Goal: Task Accomplishment & Management: Complete application form

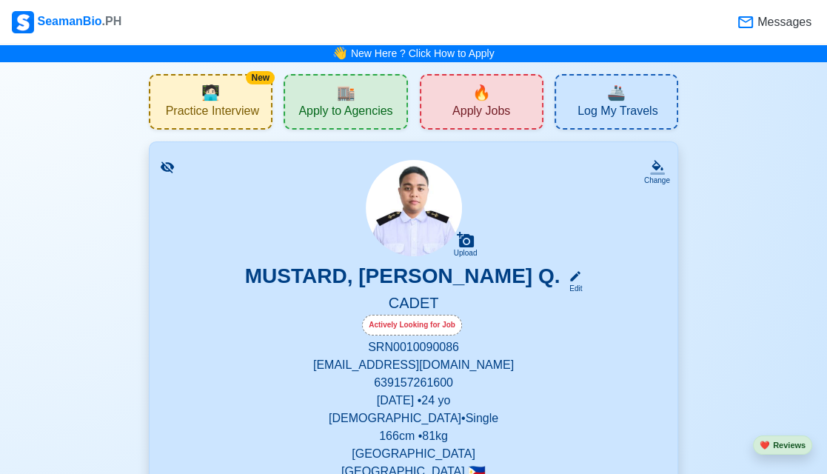
click at [365, 115] on span "Apply to Agencies" at bounding box center [345, 113] width 94 height 19
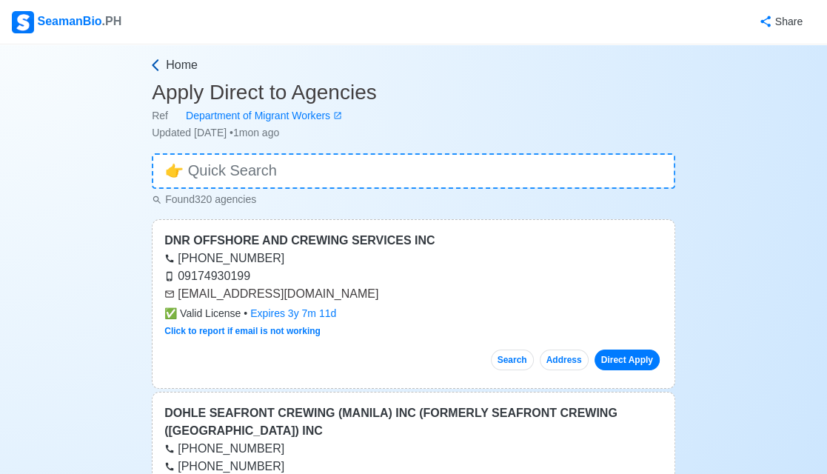
click at [179, 57] on span "Home" at bounding box center [182, 65] width 32 height 18
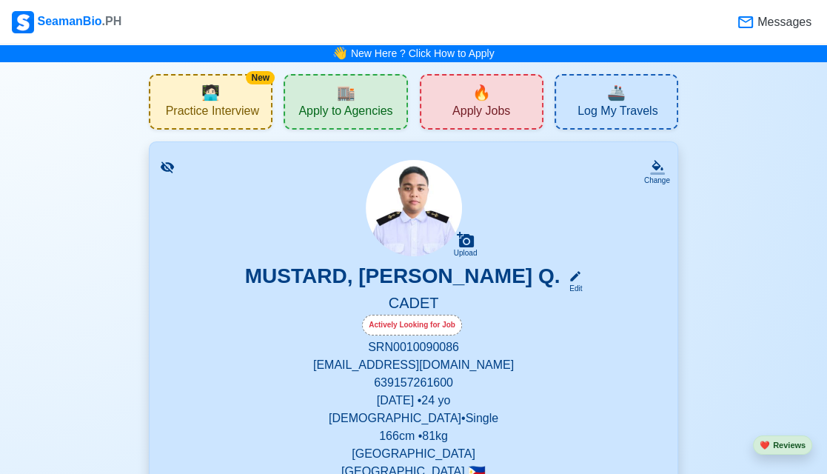
click at [492, 109] on span "Apply Jobs" at bounding box center [481, 113] width 58 height 19
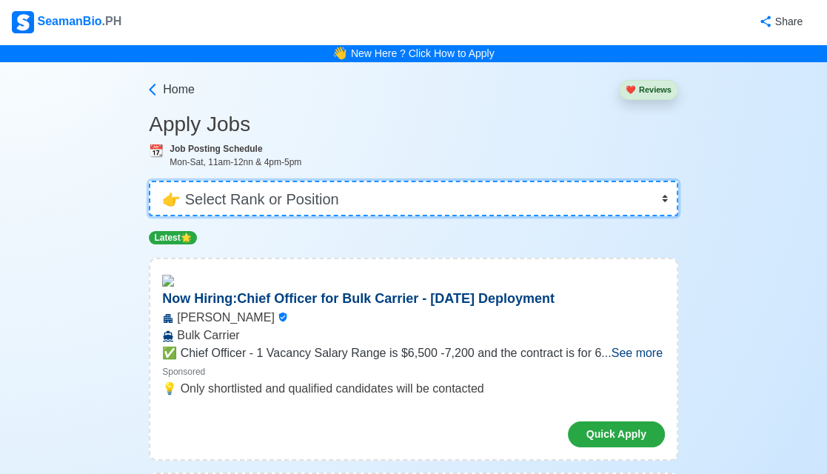
click at [530, 189] on select "👉 Select Rank or Position Master Chief Officer 2nd Officer 3rd Officer Junior O…" at bounding box center [413, 199] width 529 height 36
select select "Cadet"
click at [150, 181] on select "👉 Select Rank or Position Master Chief Officer 2nd Officer 3rd Officer Junior O…" at bounding box center [413, 199] width 529 height 36
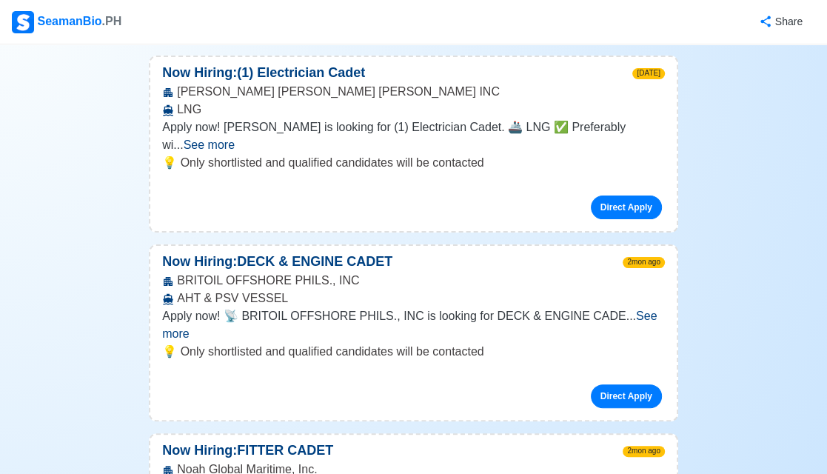
scroll to position [222, 0]
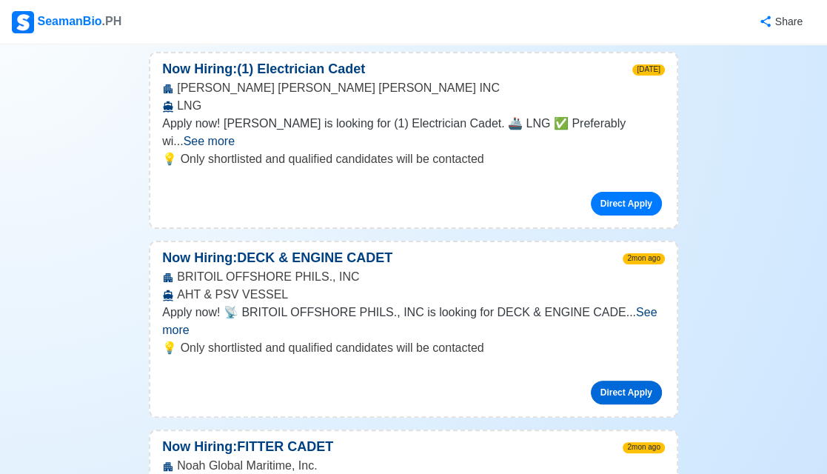
click at [637, 381] on link "Direct Apply" at bounding box center [626, 393] width 71 height 24
drag, startPoint x: 368, startPoint y: 250, endPoint x: 287, endPoint y: 238, distance: 81.6
click at [287, 248] on p "Now Hiring: DECK & ENGINE CADET" at bounding box center [277, 258] width 254 height 20
click at [314, 248] on p "Now Hiring: DECK & ENGINE CADET" at bounding box center [277, 258] width 254 height 20
click at [642, 268] on div "BRITOIL OFFSHORE PHILS., INC AHT & PSV VESSEL" at bounding box center [413, 286] width 526 height 36
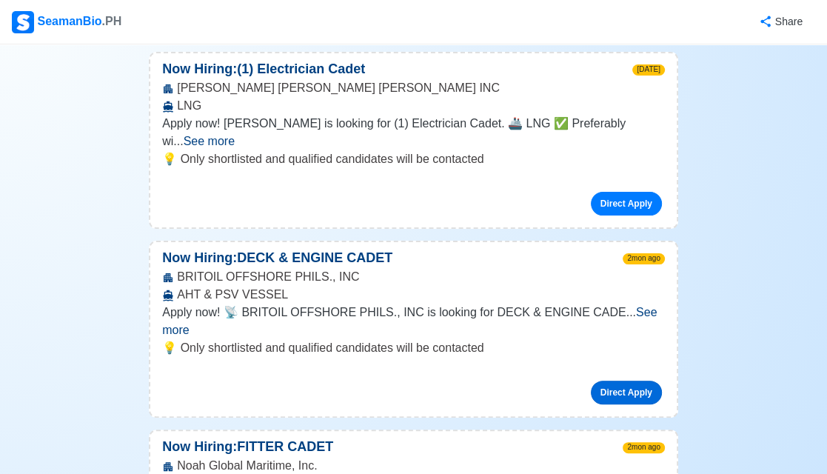
click at [640, 381] on link "Direct Apply" at bounding box center [626, 393] width 71 height 24
click at [650, 306] on span "See more" at bounding box center [409, 321] width 495 height 30
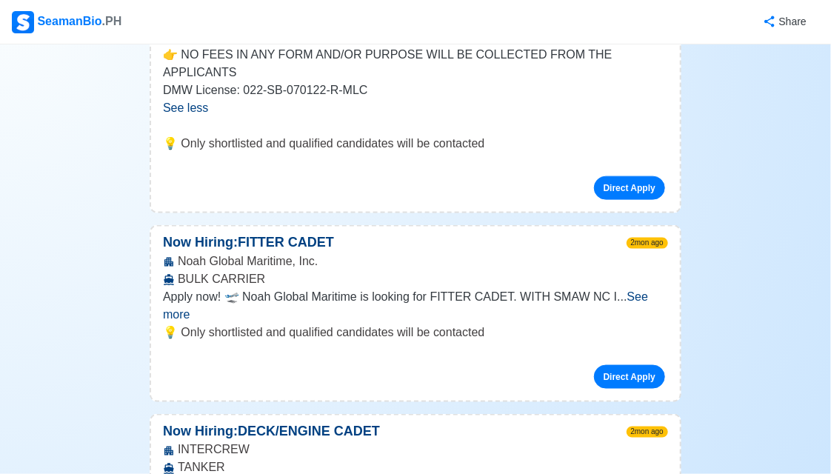
scroll to position [592, 0]
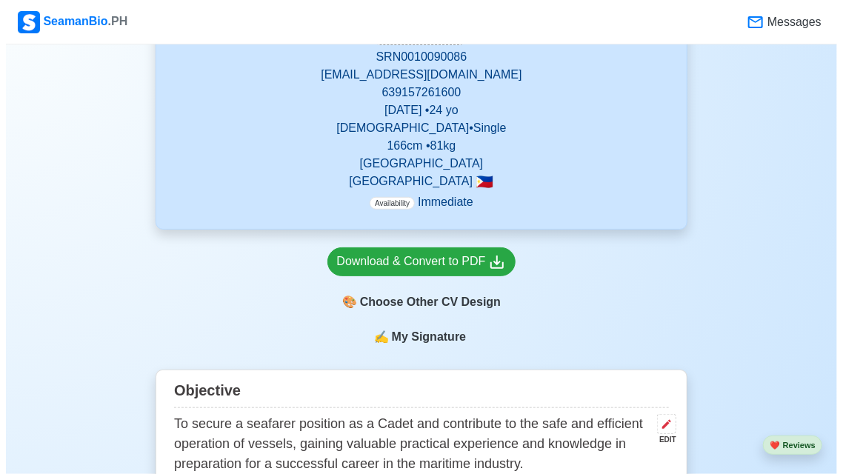
scroll to position [296, 0]
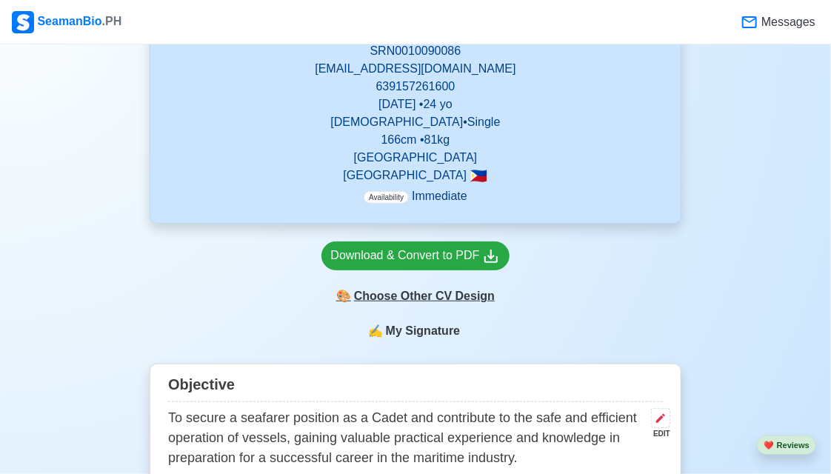
click at [453, 305] on div "🎨 Choose Other CV Design" at bounding box center [415, 296] width 189 height 28
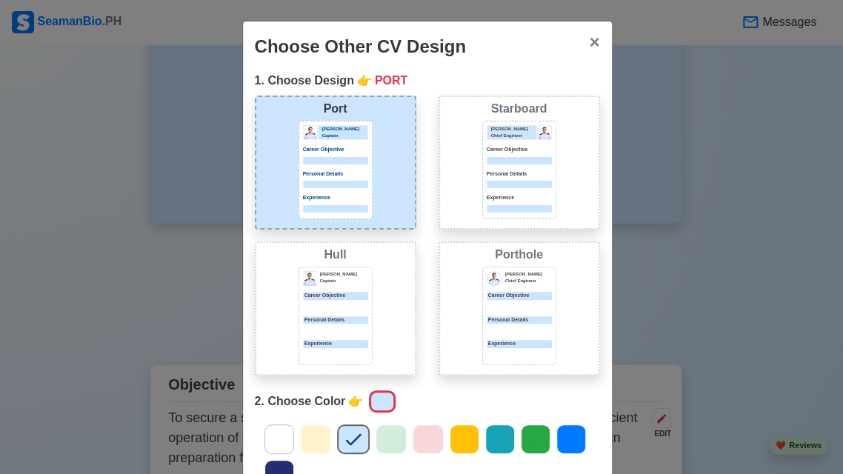
click at [449, 438] on div at bounding box center [464, 439] width 30 height 30
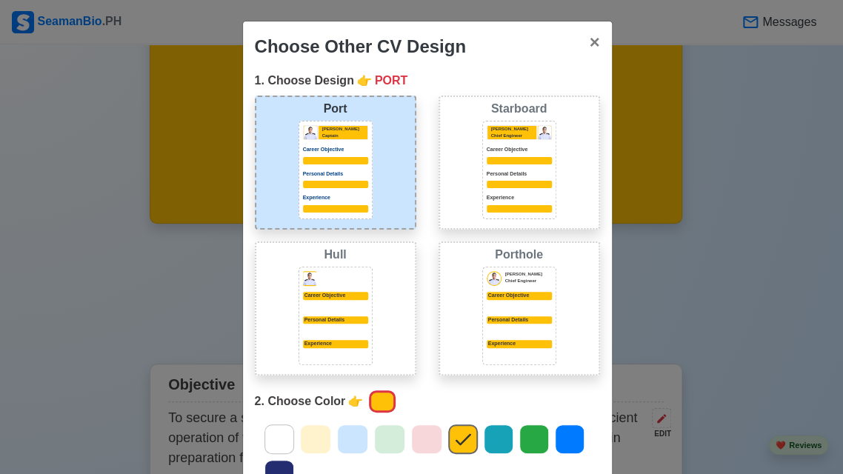
click at [344, 190] on div "Donald Cris Captain Career Objective Personal Details Experience" at bounding box center [335, 170] width 74 height 98
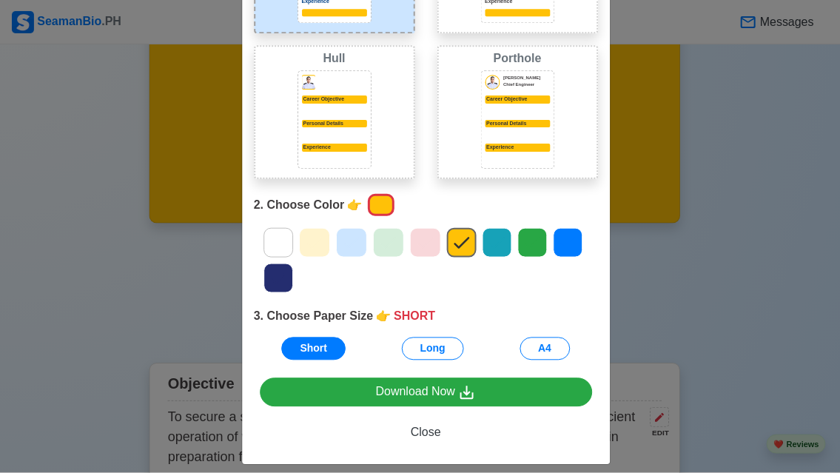
scroll to position [207, 0]
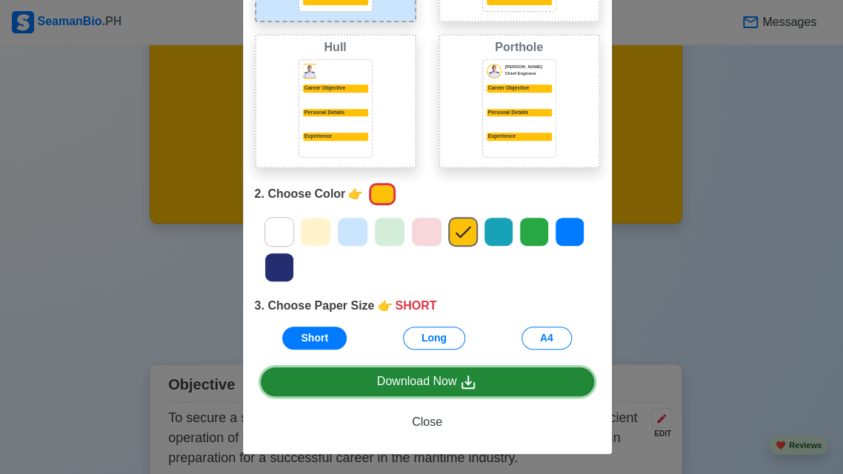
click at [459, 389] on icon at bounding box center [468, 382] width 18 height 18
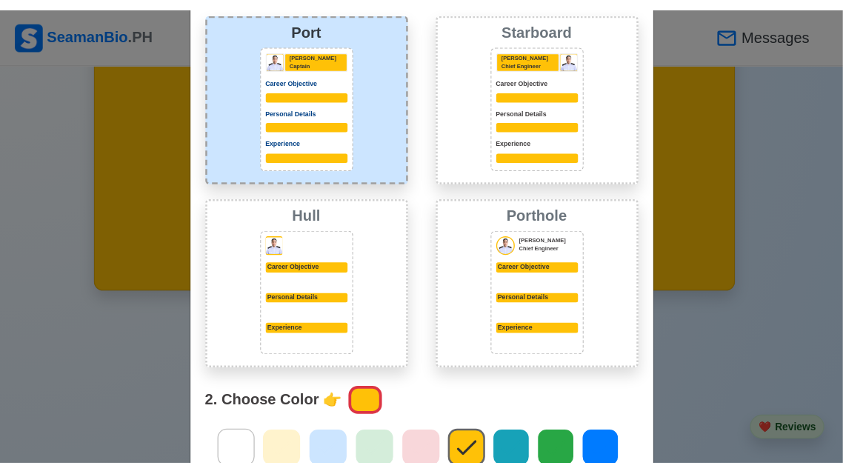
scroll to position [91, 0]
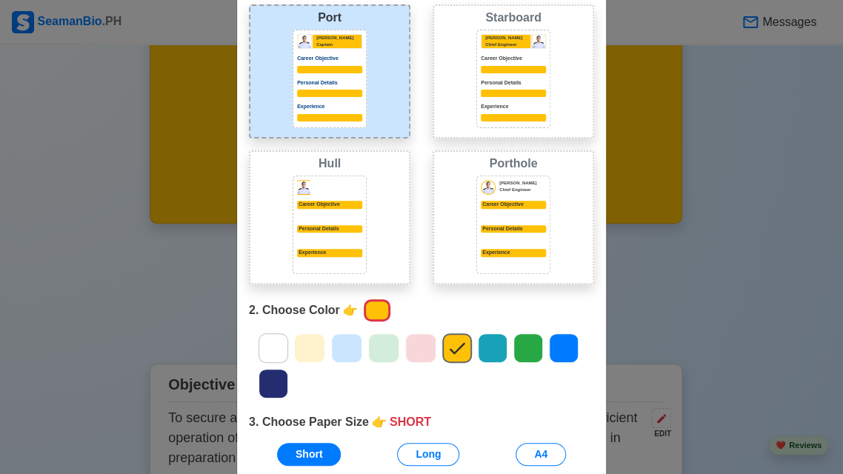
click at [732, 195] on div "Choose Other CV Design × Close 1. Choose Design 👉 PORT Port Donald Cris Captain…" at bounding box center [421, 237] width 843 height 474
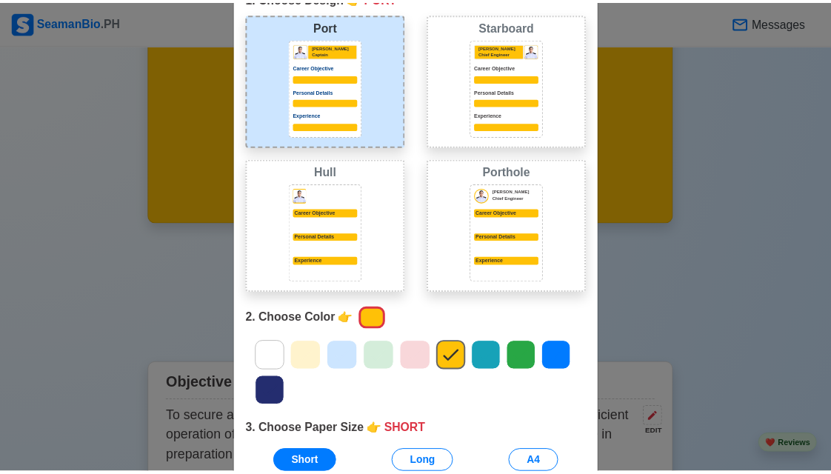
scroll to position [207, 0]
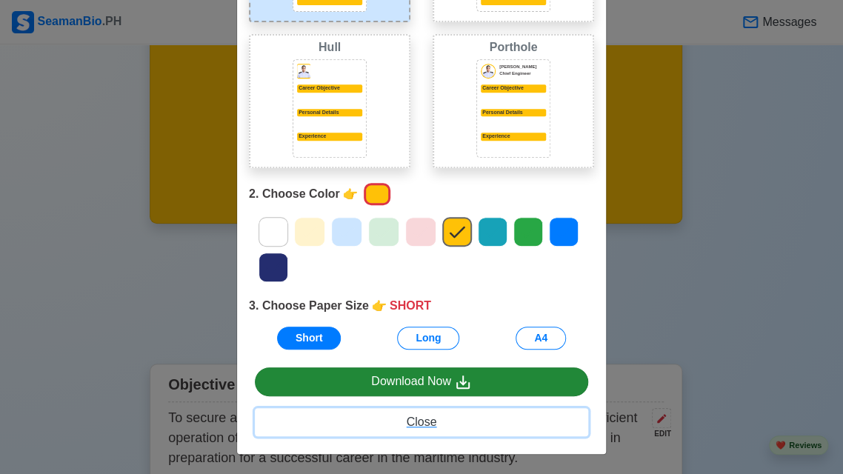
click at [418, 426] on span "Close" at bounding box center [422, 421] width 30 height 13
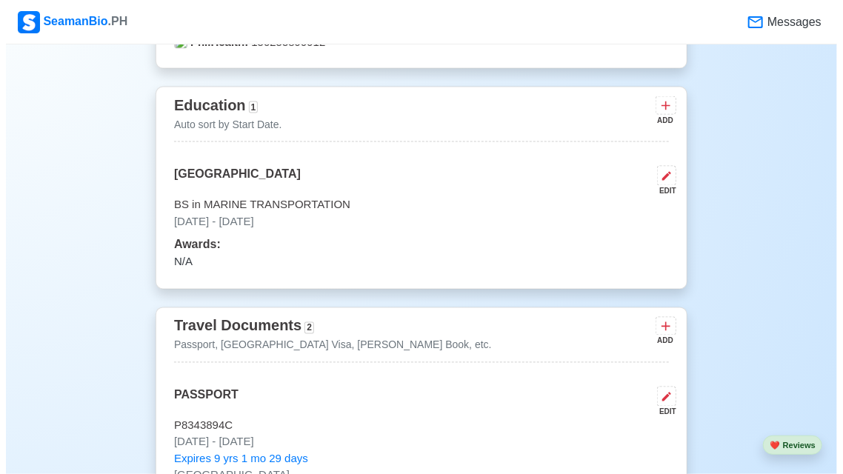
scroll to position [889, 0]
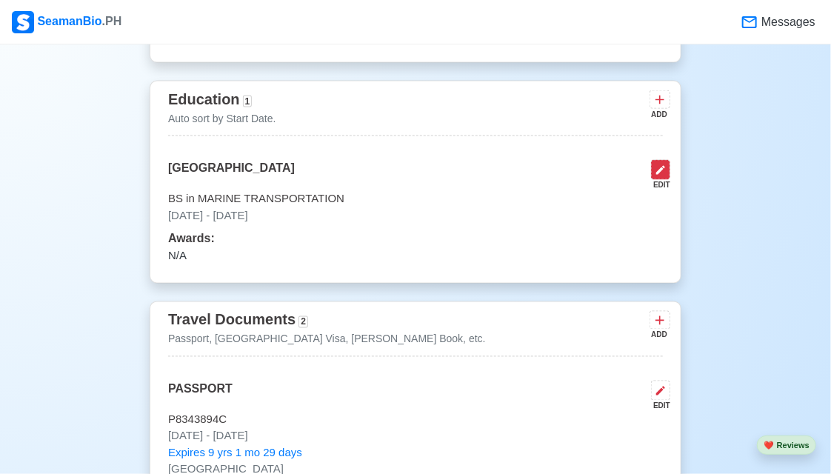
click at [663, 174] on icon at bounding box center [661, 170] width 12 height 12
select select "June"
select select "2019"
select select "July"
select select "2024"
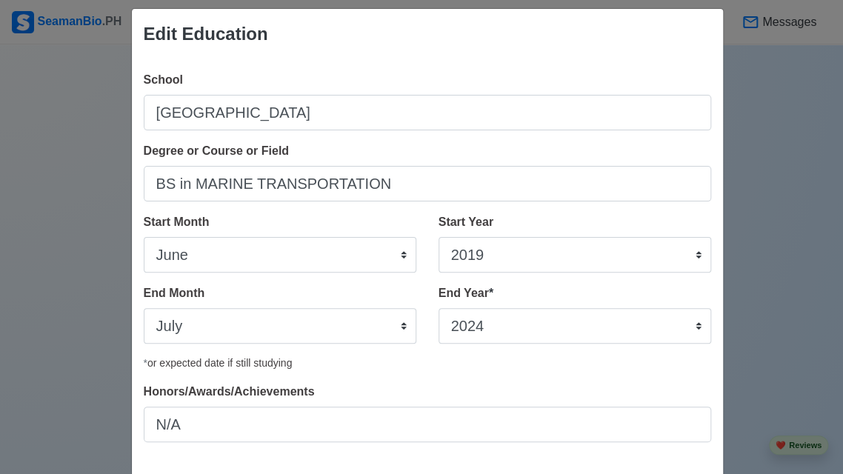
scroll to position [0, 0]
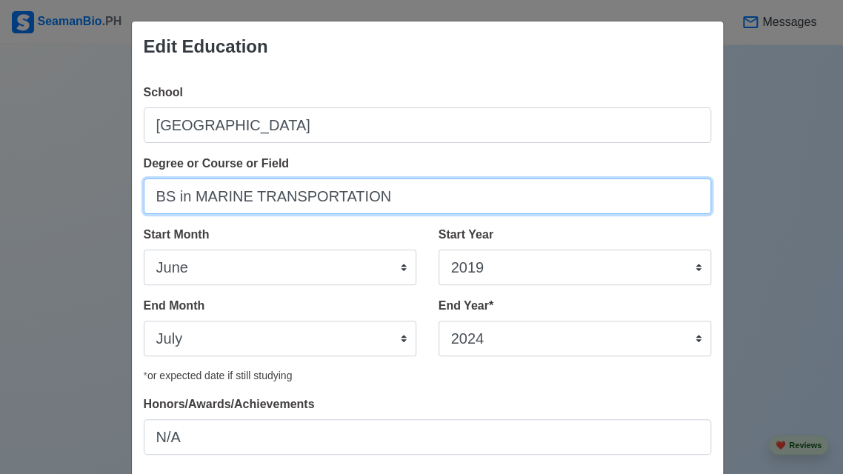
click at [153, 198] on input "BS in MARINE TRANSPORTATION" at bounding box center [427, 196] width 567 height 36
click at [175, 195] on input "CCI BS in MARINE TRANSPORTATION" at bounding box center [427, 196] width 567 height 36
click at [170, 193] on input "CCI BS in MARINE TRANSPORTATION" at bounding box center [427, 196] width 567 height 36
click at [147, 190] on input "CCI)_ BS in MARINE TRANSPORTATION" at bounding box center [427, 196] width 567 height 36
click at [193, 198] on input "(CCI)_ BS in MARINE TRANSPORTATION" at bounding box center [427, 196] width 567 height 36
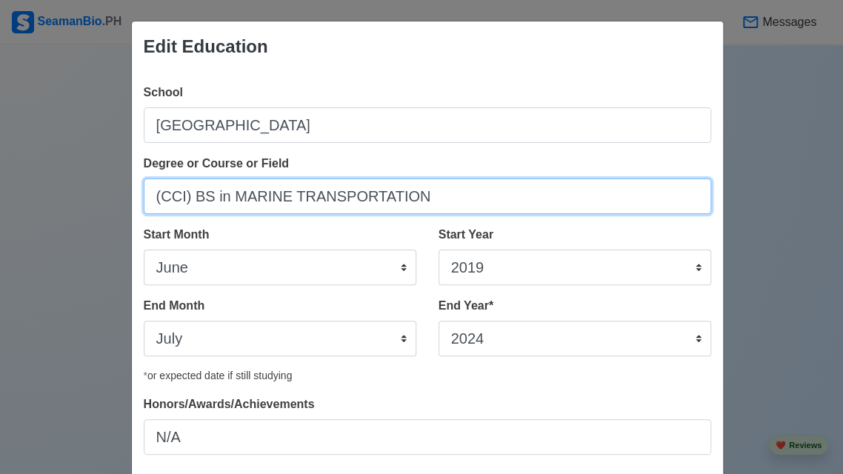
click at [454, 192] on input "(CCI) BS in MARINE TRANSPORTATION" at bounding box center [427, 196] width 567 height 36
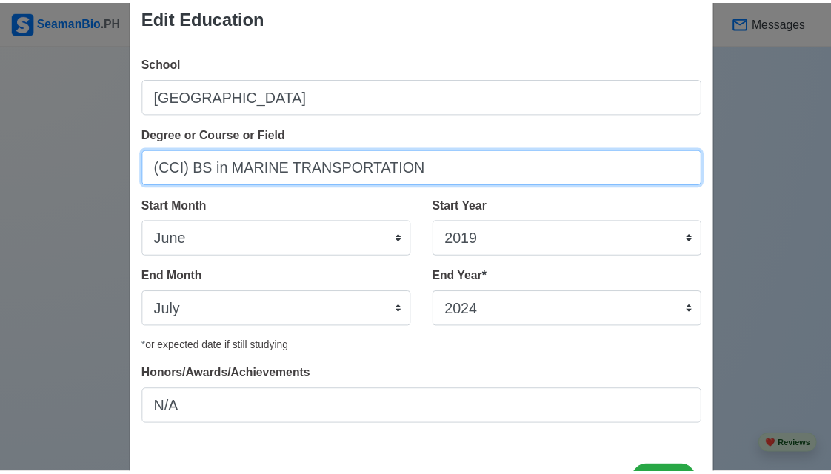
scroll to position [89, 0]
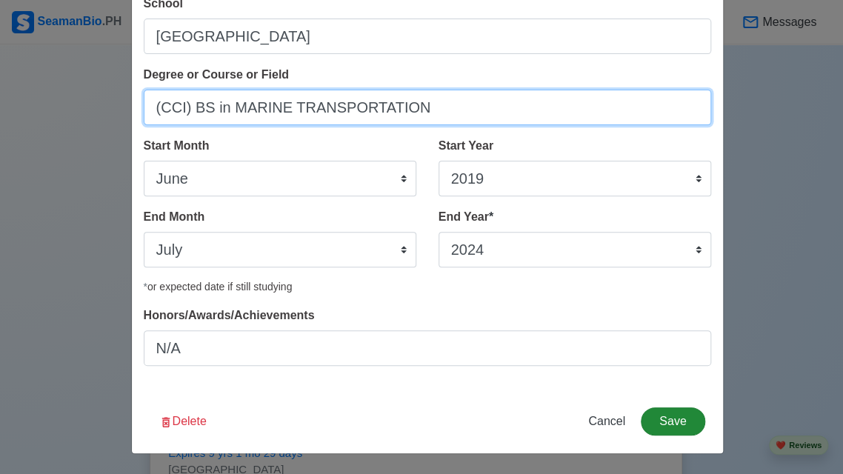
type input "(CCI) BS in MARINE TRANSPORTATION"
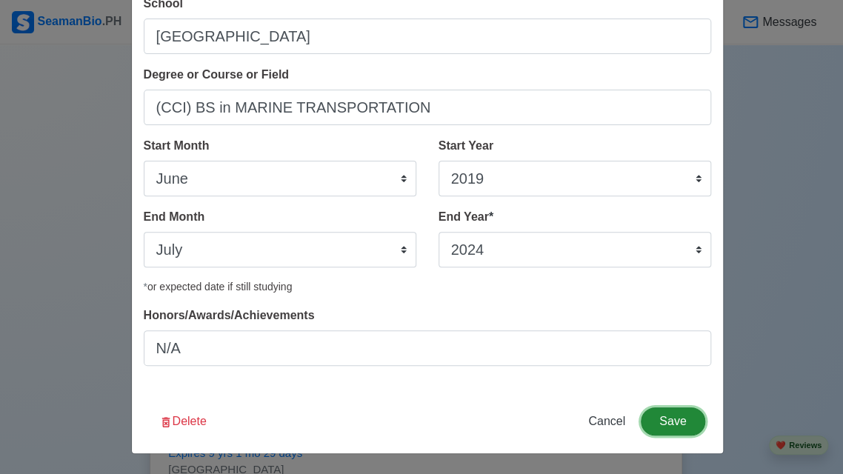
click at [652, 418] on button "Save" at bounding box center [672, 421] width 64 height 28
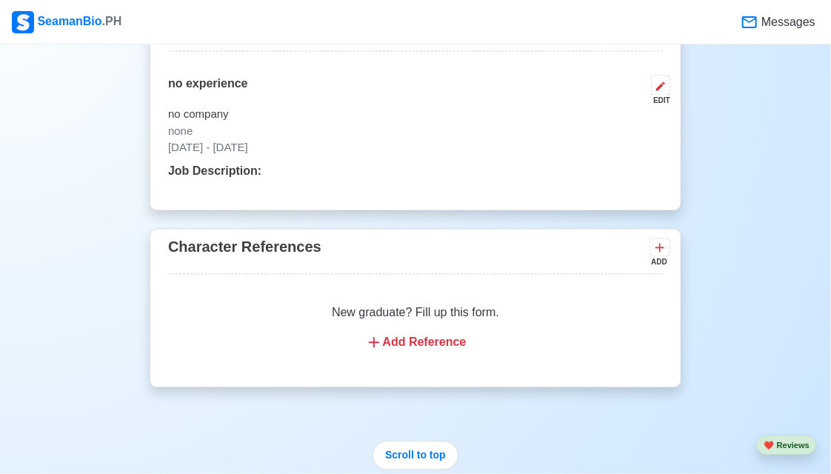
scroll to position [3110, 0]
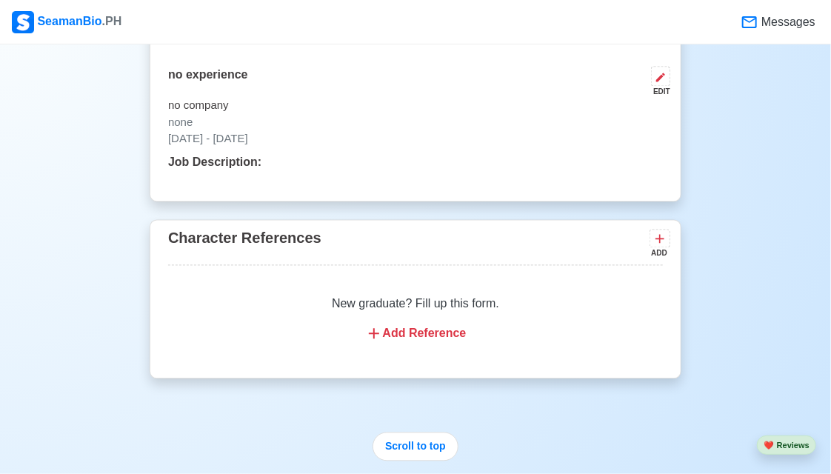
click at [458, 337] on div "Add Reference" at bounding box center [415, 334] width 459 height 18
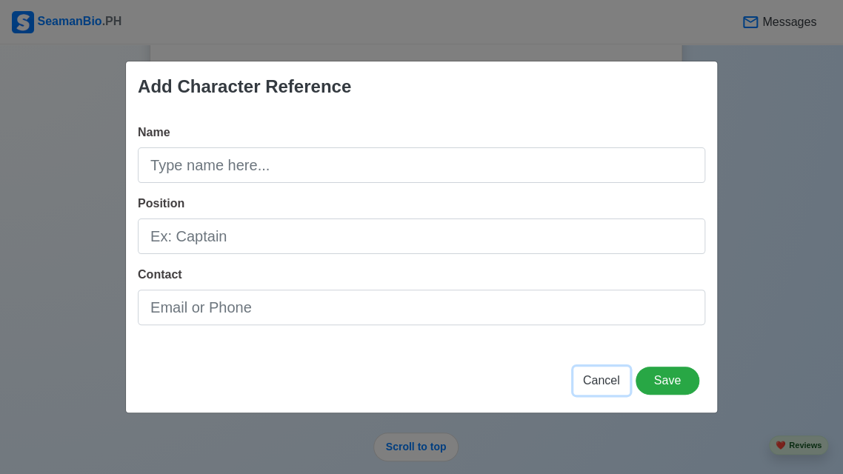
click at [606, 378] on span "Cancel" at bounding box center [601, 380] width 37 height 13
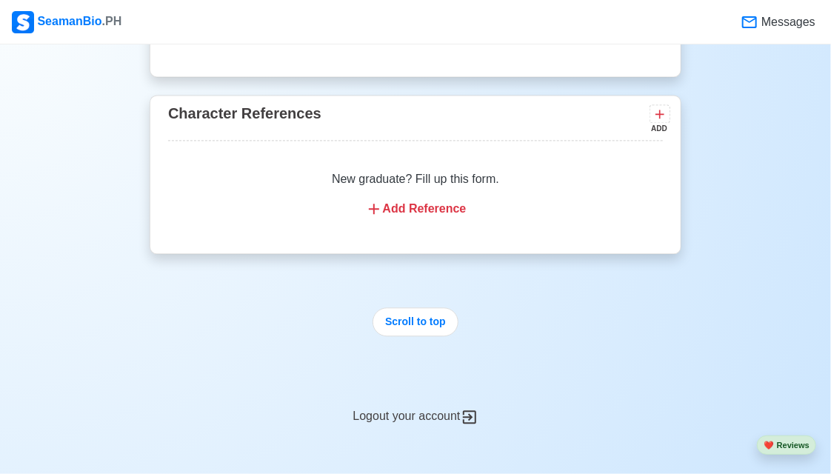
scroll to position [3404, 0]
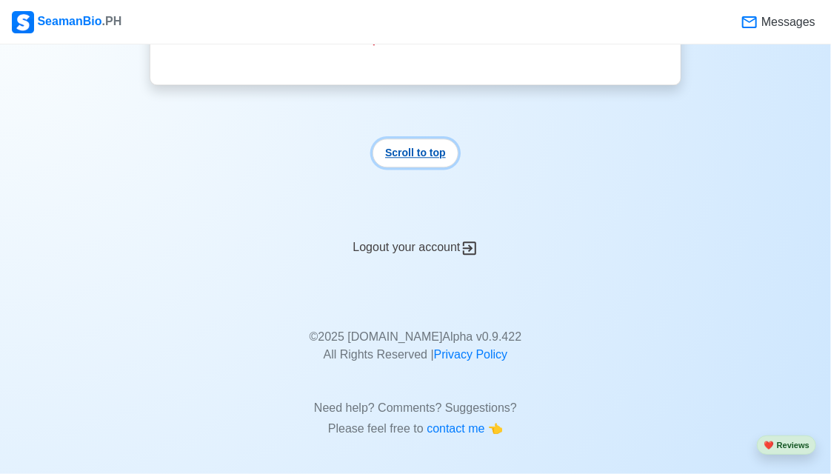
click at [439, 153] on button "Scroll to top" at bounding box center [415, 152] width 86 height 29
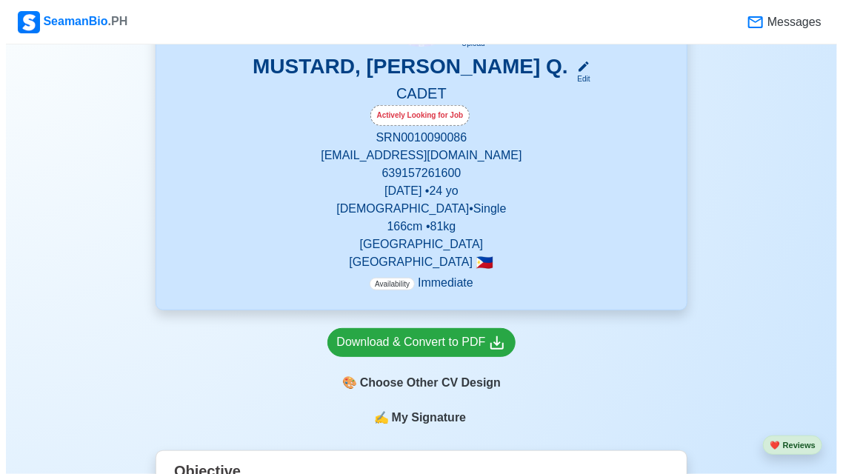
scroll to position [222, 0]
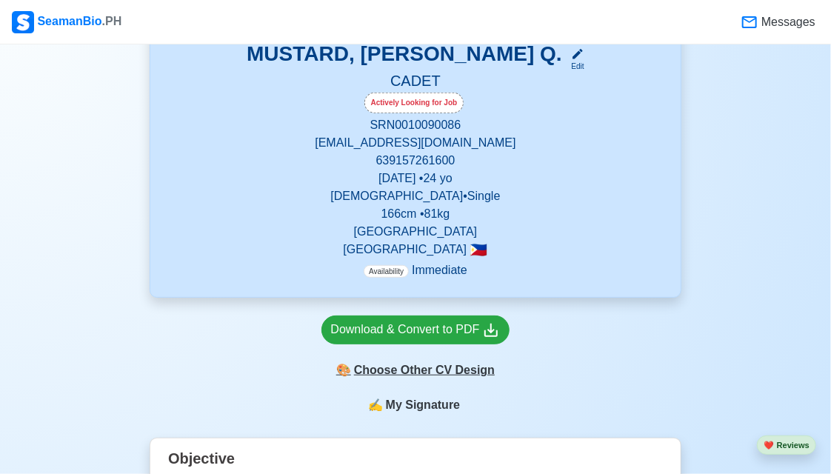
click at [434, 375] on div "🎨 Choose Other CV Design" at bounding box center [415, 370] width 189 height 28
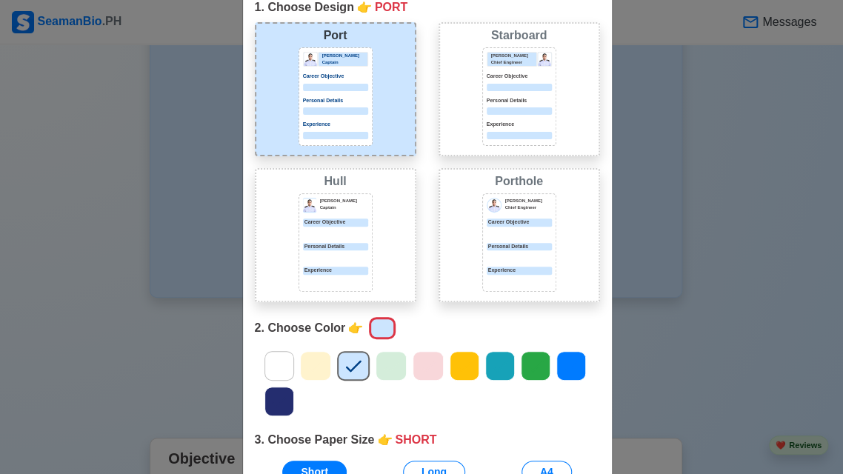
scroll to position [74, 0]
click at [463, 363] on icon at bounding box center [464, 365] width 22 height 22
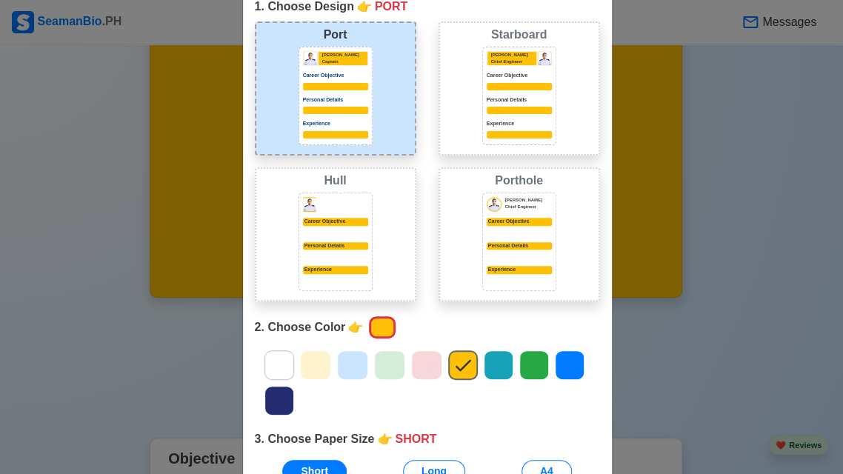
click at [487, 369] on icon at bounding box center [498, 365] width 22 height 22
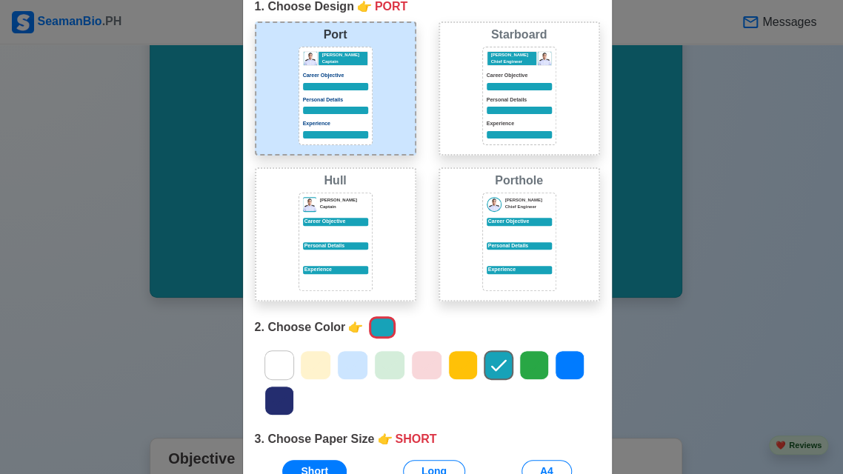
drag, startPoint x: 483, startPoint y: 369, endPoint x: 515, endPoint y: 366, distance: 32.1
click at [519, 366] on div at bounding box center [534, 365] width 30 height 30
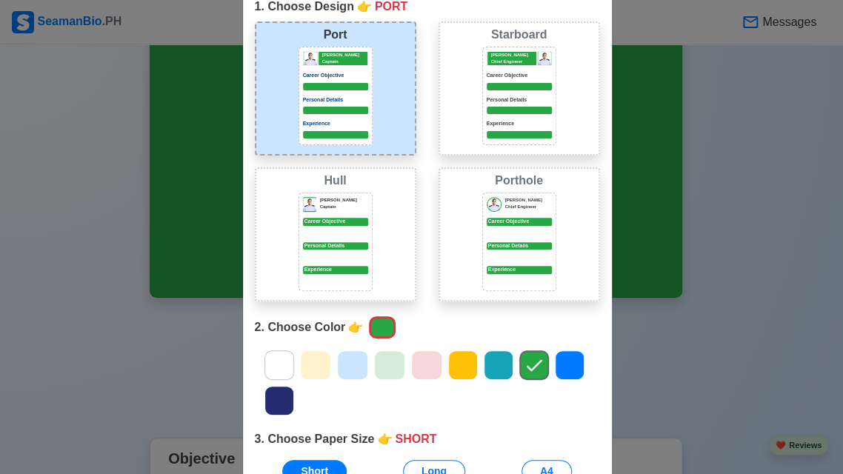
click at [558, 369] on icon at bounding box center [569, 365] width 22 height 22
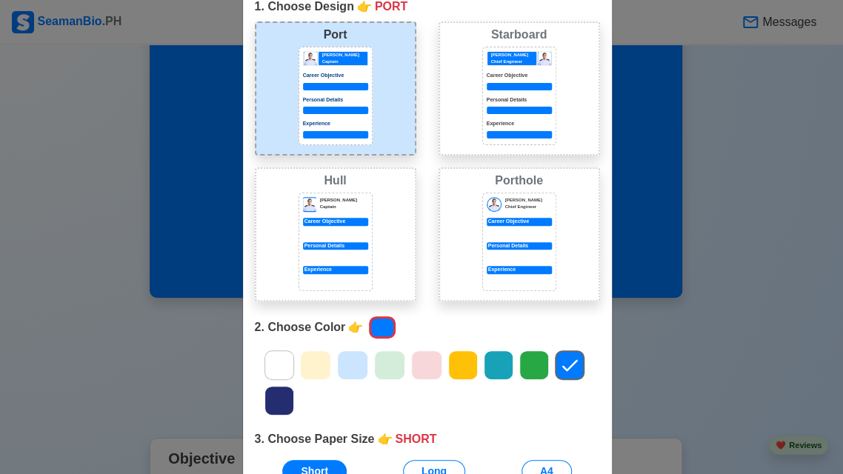
click at [471, 368] on div at bounding box center [427, 382] width 367 height 71
click at [460, 367] on icon at bounding box center [463, 365] width 22 height 22
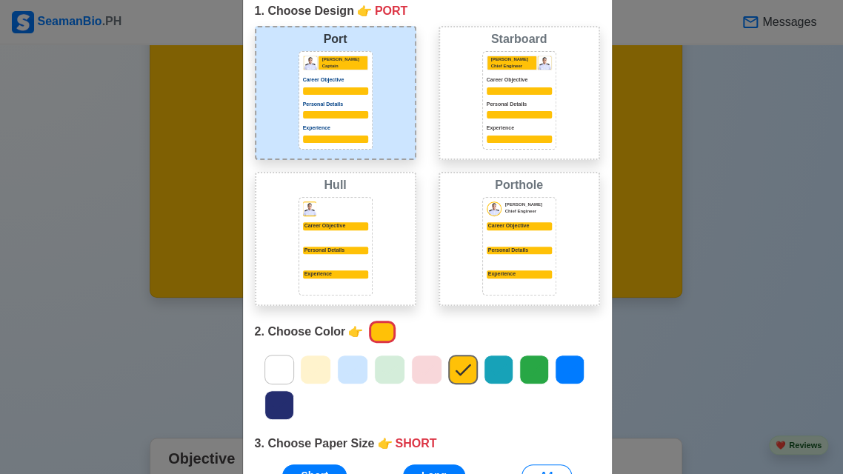
scroll to position [59, 0]
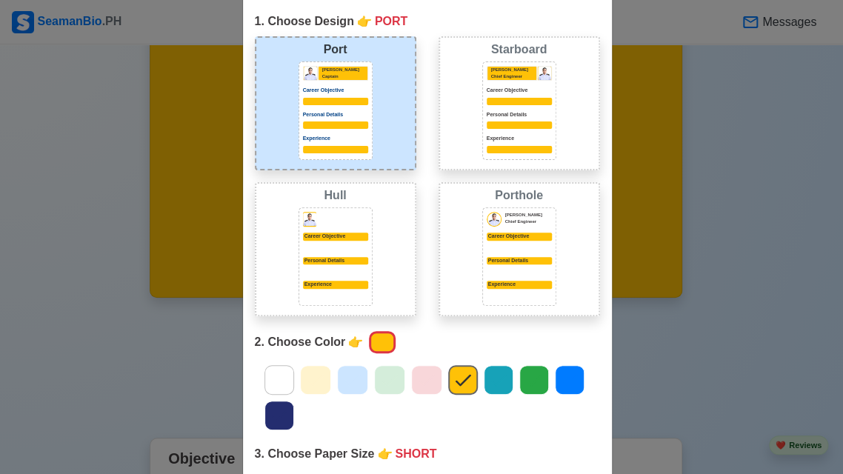
click at [272, 406] on icon at bounding box center [279, 415] width 22 height 22
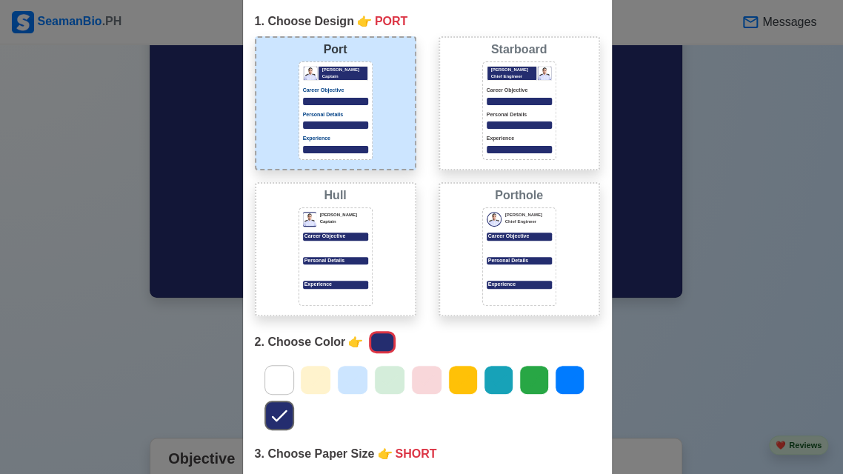
click at [452, 381] on icon at bounding box center [463, 380] width 22 height 22
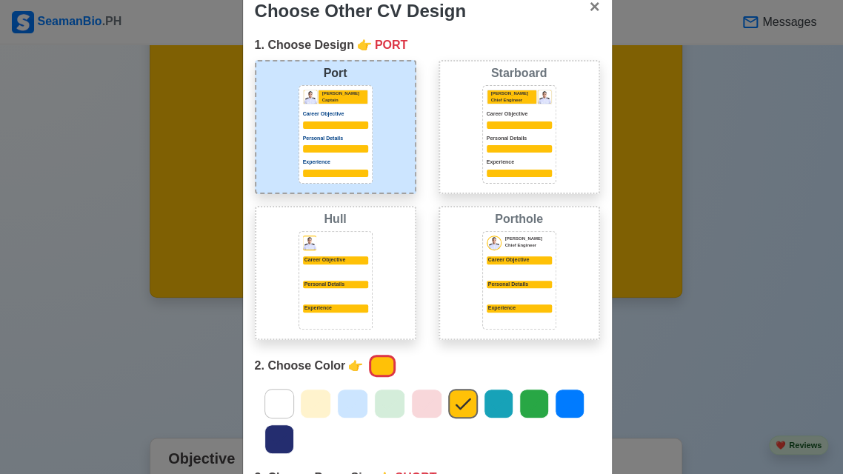
scroll to position [74, 0]
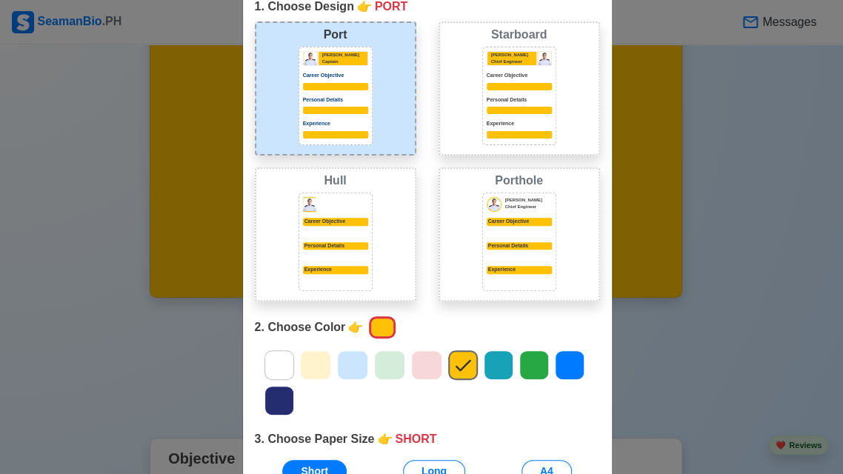
click at [487, 354] on icon at bounding box center [498, 365] width 22 height 22
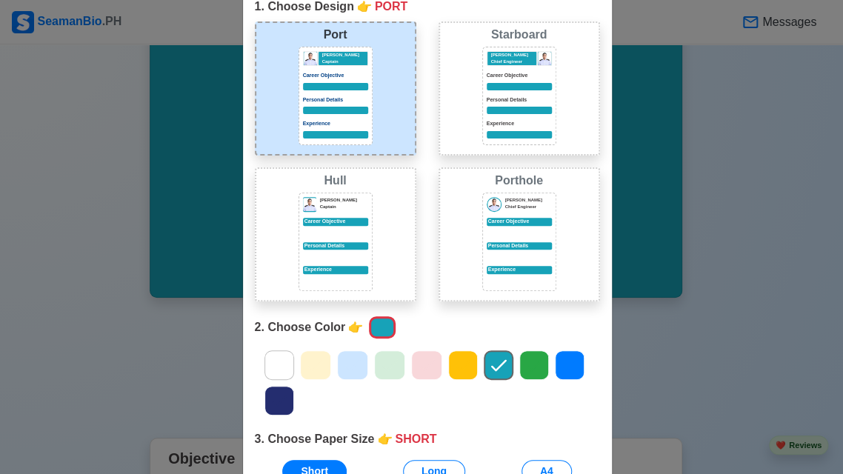
click at [523, 362] on icon at bounding box center [534, 365] width 22 height 22
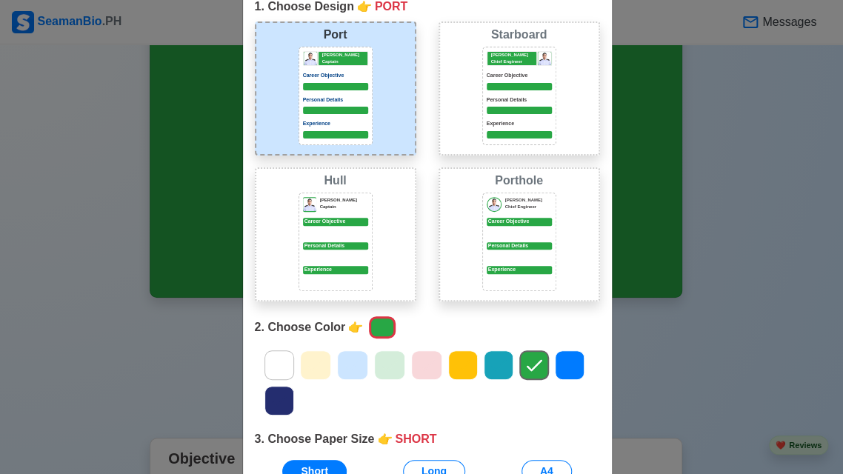
click at [572, 361] on icon at bounding box center [569, 365] width 22 height 22
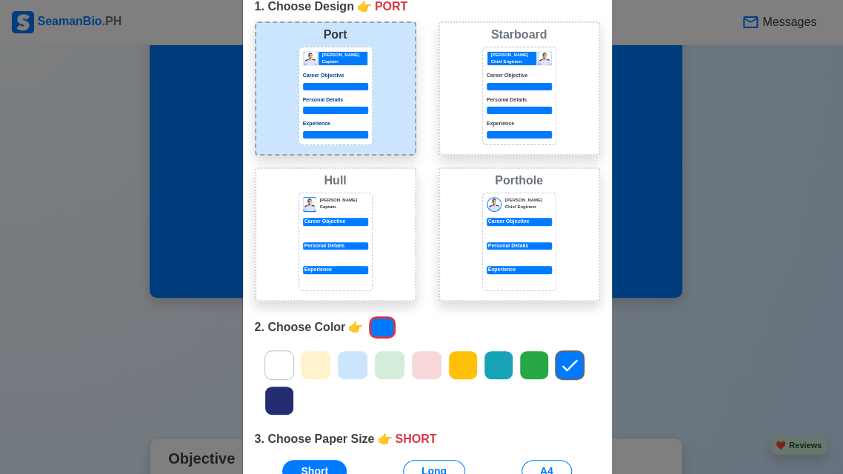
click at [274, 402] on icon at bounding box center [279, 400] width 22 height 22
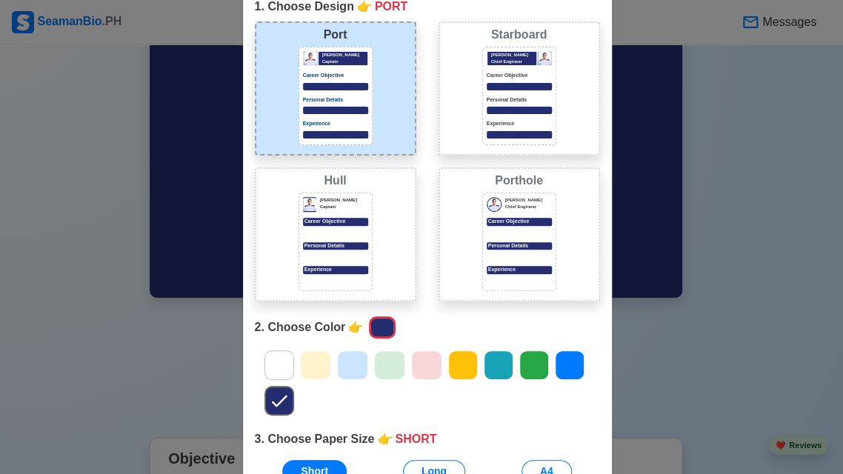
click at [452, 361] on icon at bounding box center [463, 365] width 22 height 22
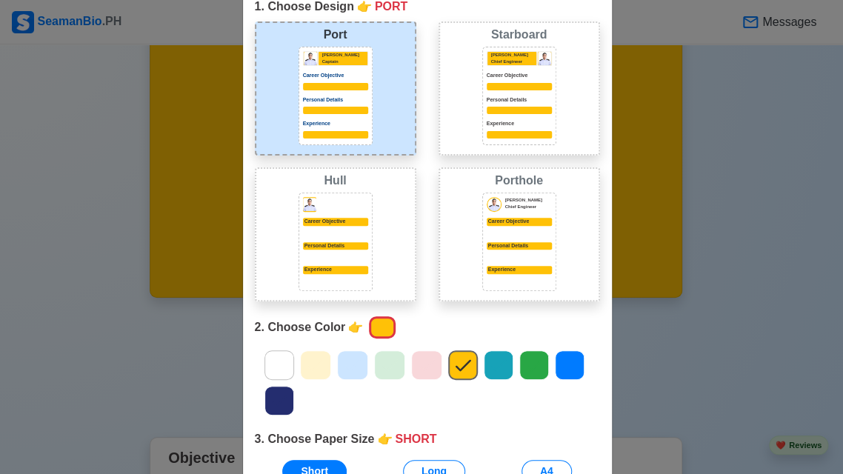
click at [429, 367] on icon at bounding box center [426, 365] width 22 height 22
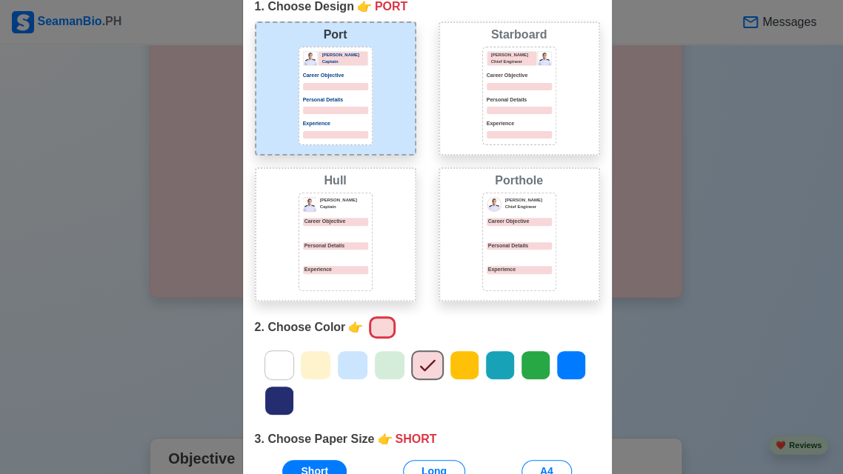
click at [385, 367] on icon at bounding box center [389, 365] width 22 height 22
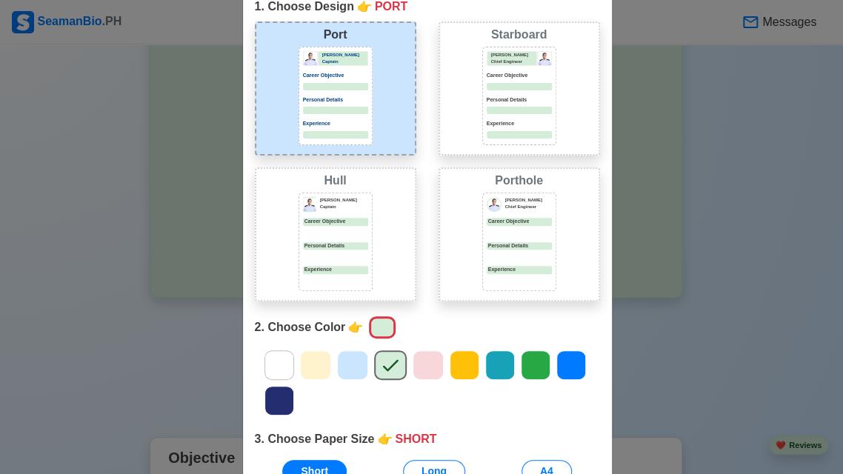
click at [453, 369] on icon at bounding box center [464, 365] width 22 height 22
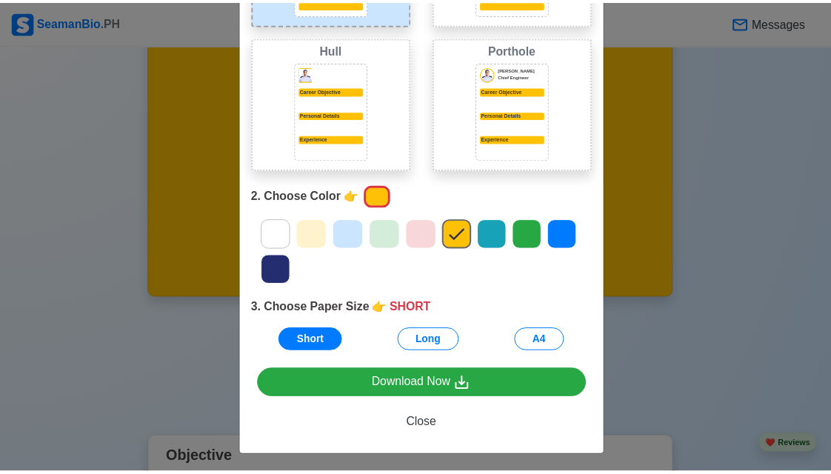
scroll to position [207, 0]
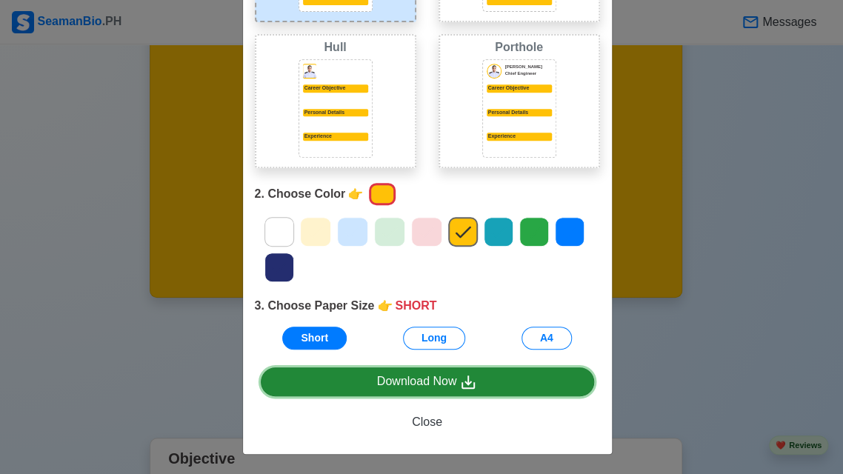
click at [462, 381] on icon at bounding box center [467, 381] width 13 height 13
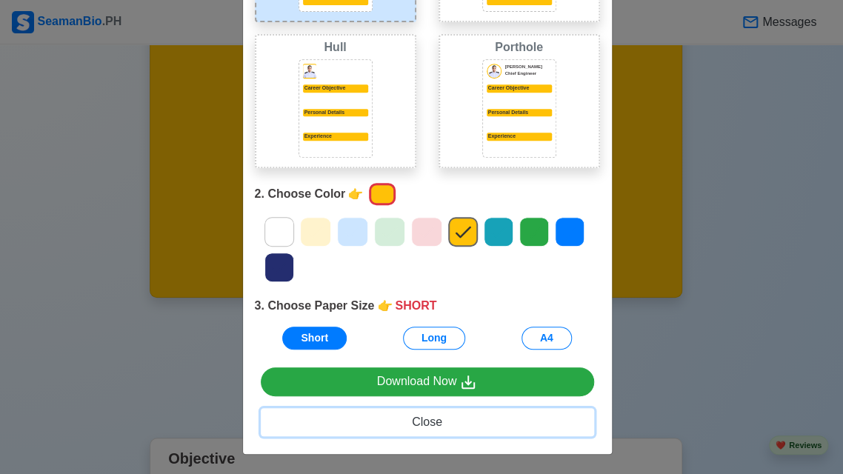
click at [421, 425] on span "Close" at bounding box center [427, 421] width 30 height 13
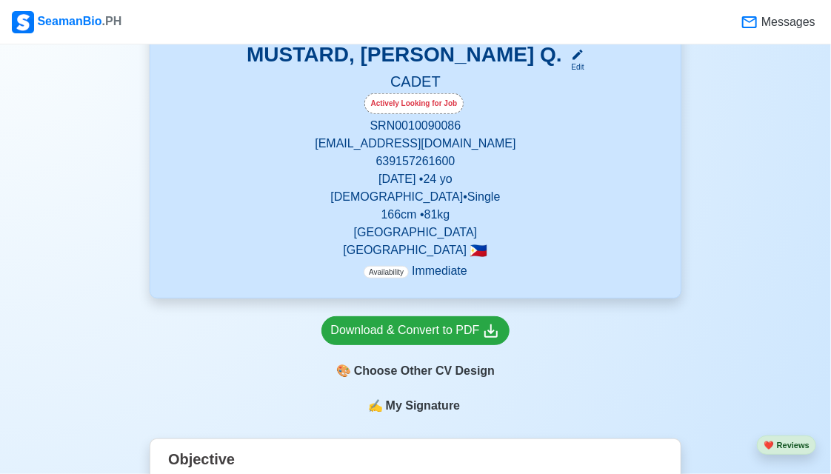
scroll to position [0, 0]
